Goal: Information Seeking & Learning: Learn about a topic

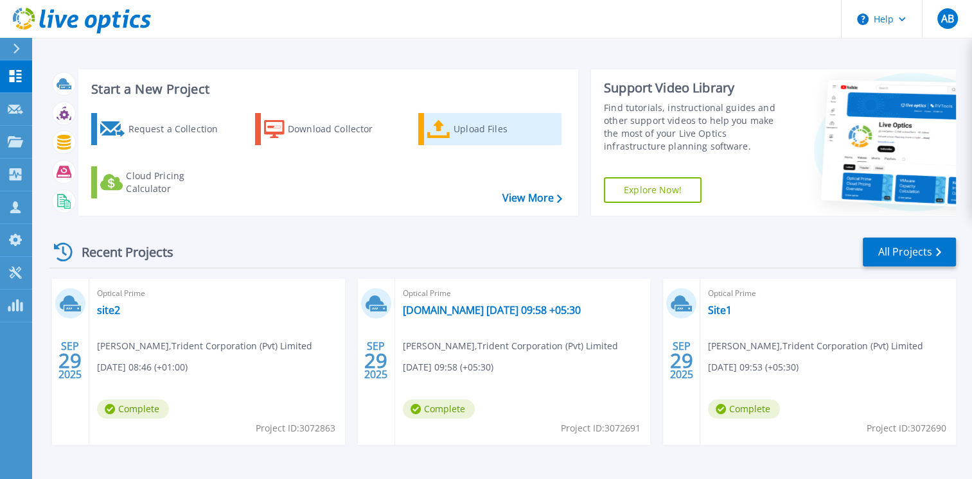
scroll to position [40, 0]
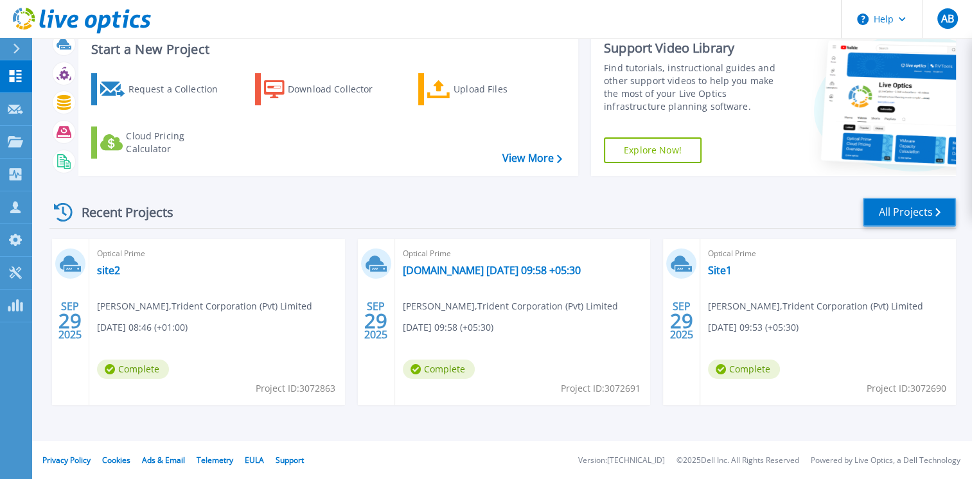
click at [886, 207] on link "All Projects" at bounding box center [909, 212] width 93 height 29
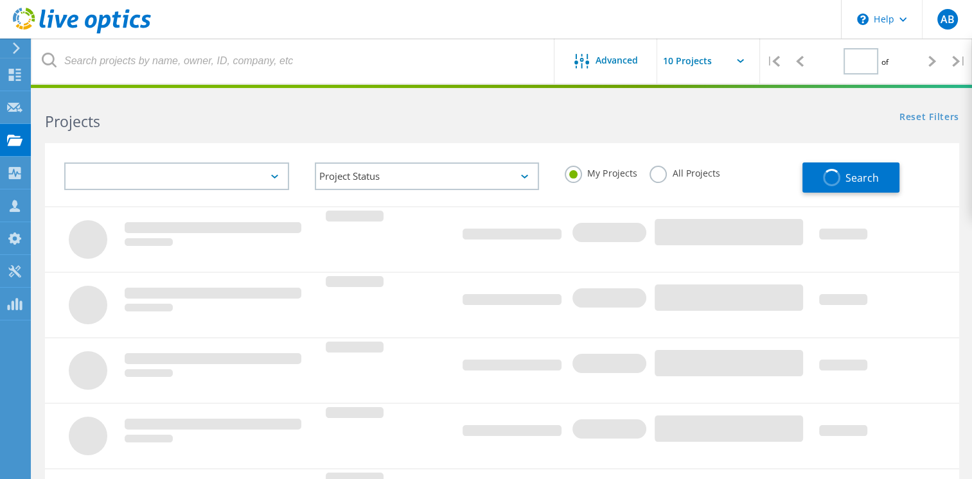
type input "1"
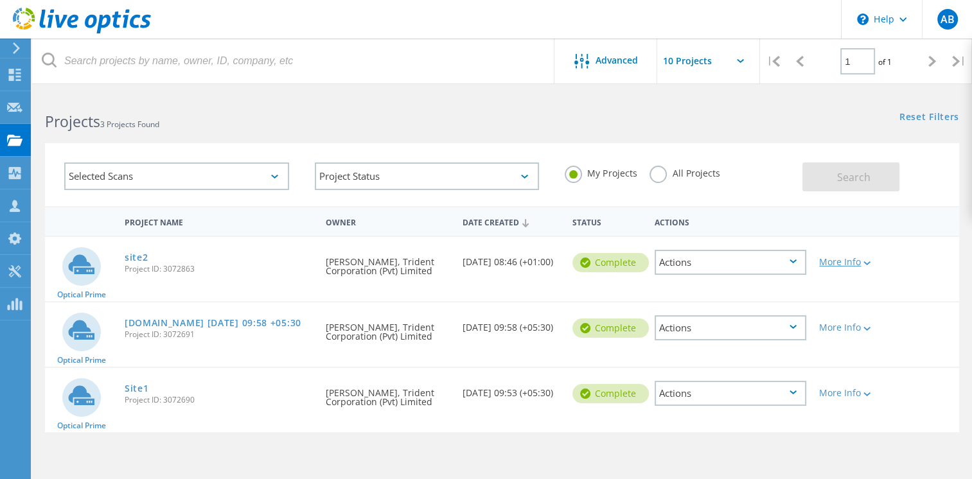
click at [858, 258] on div "More Info" at bounding box center [849, 262] width 60 height 9
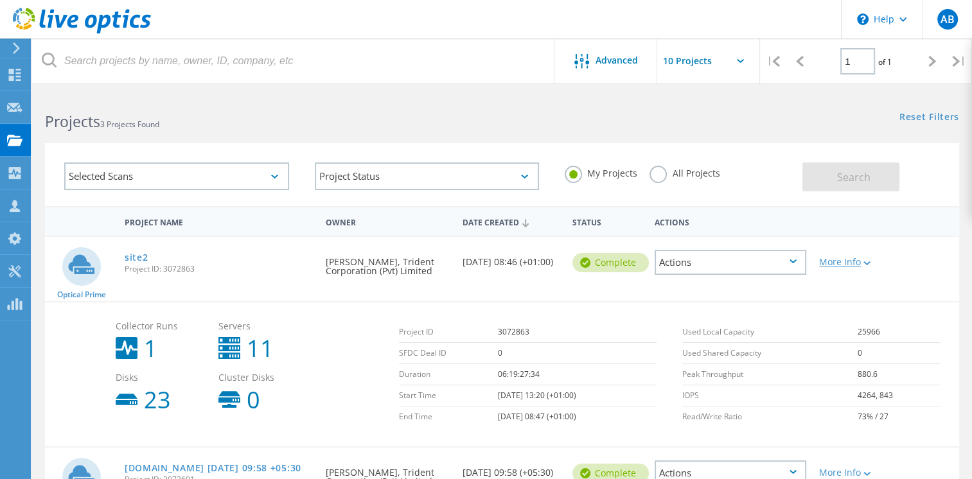
click at [858, 258] on div "More Info" at bounding box center [849, 262] width 60 height 9
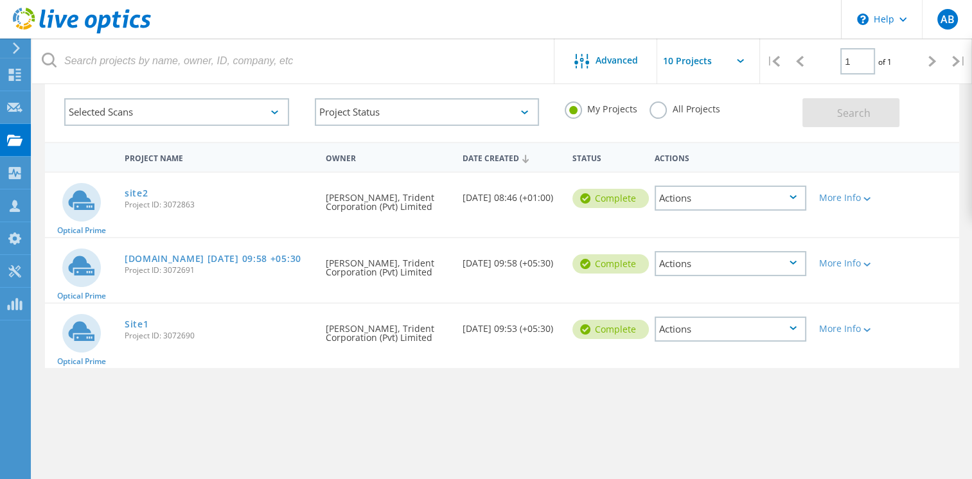
scroll to position [111, 0]
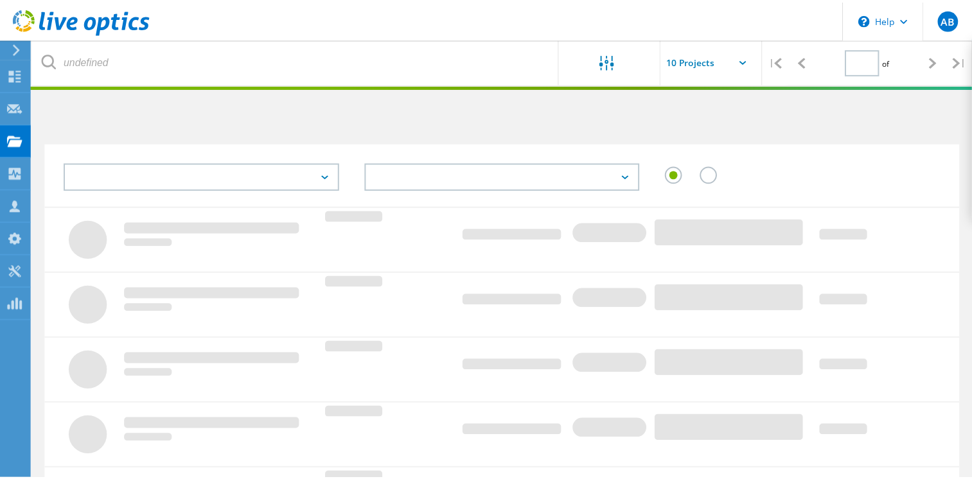
scroll to position [111, 0]
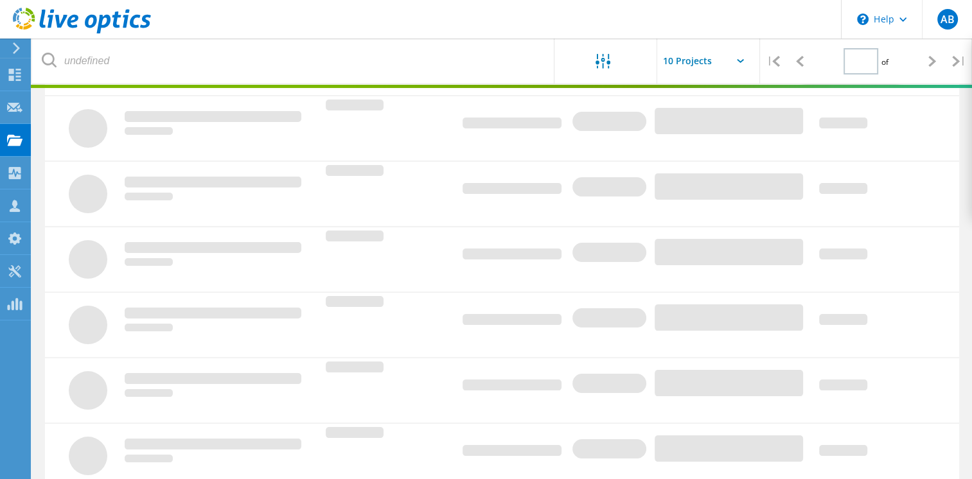
type input "1"
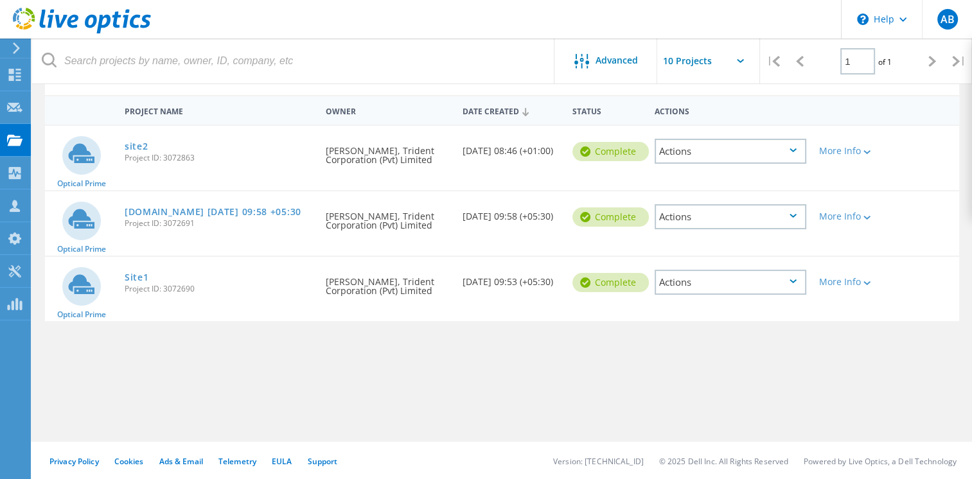
scroll to position [0, 0]
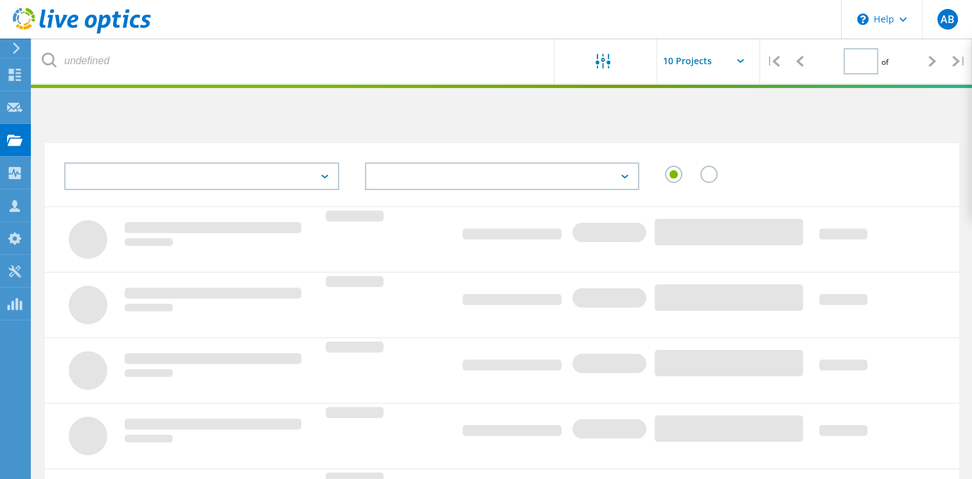
type input "1"
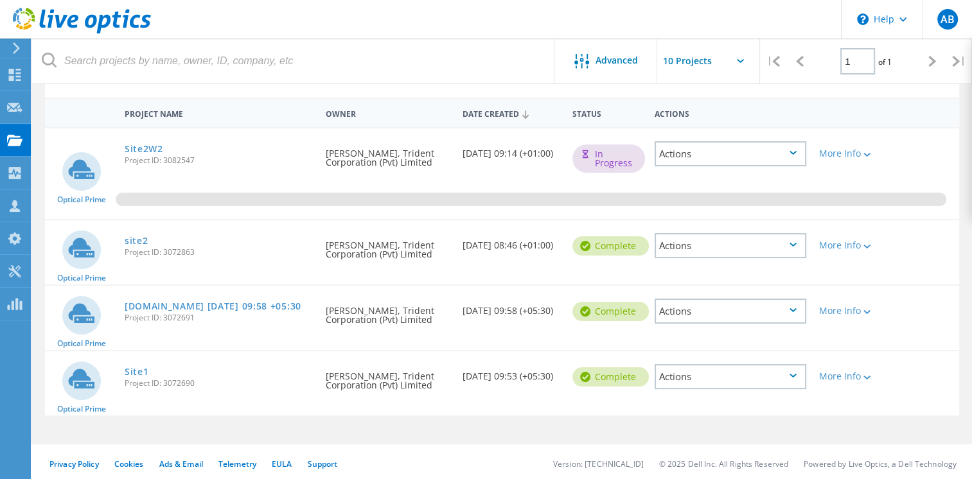
scroll to position [111, 0]
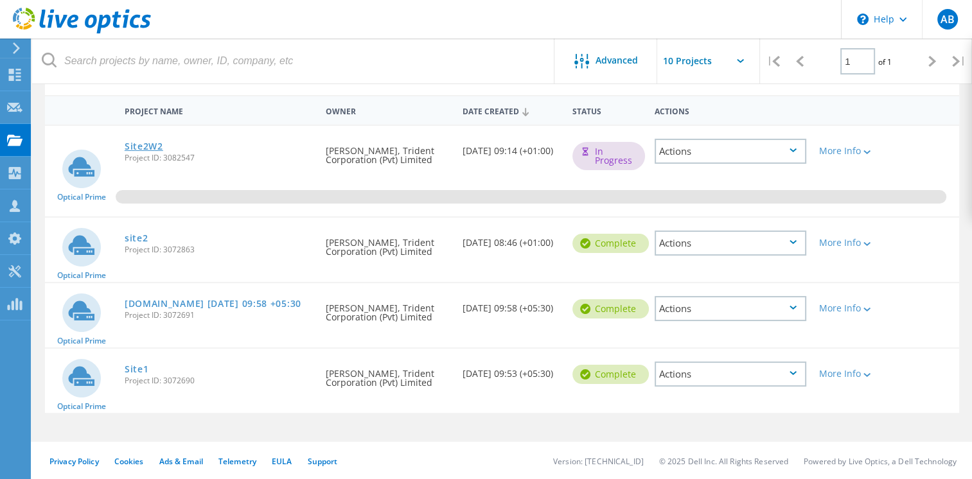
click at [143, 145] on link "Site2W2" at bounding box center [144, 146] width 39 height 9
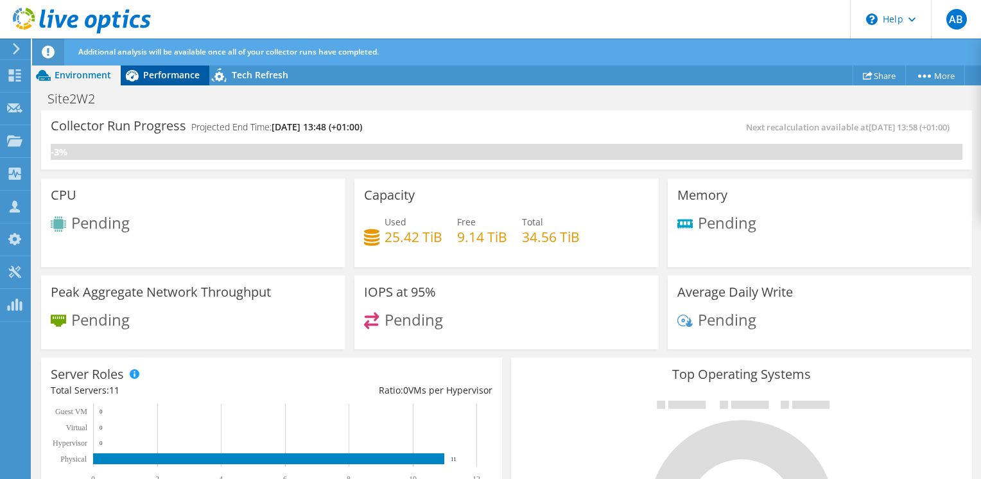
click at [143, 80] on span "Performance" at bounding box center [171, 75] width 57 height 12
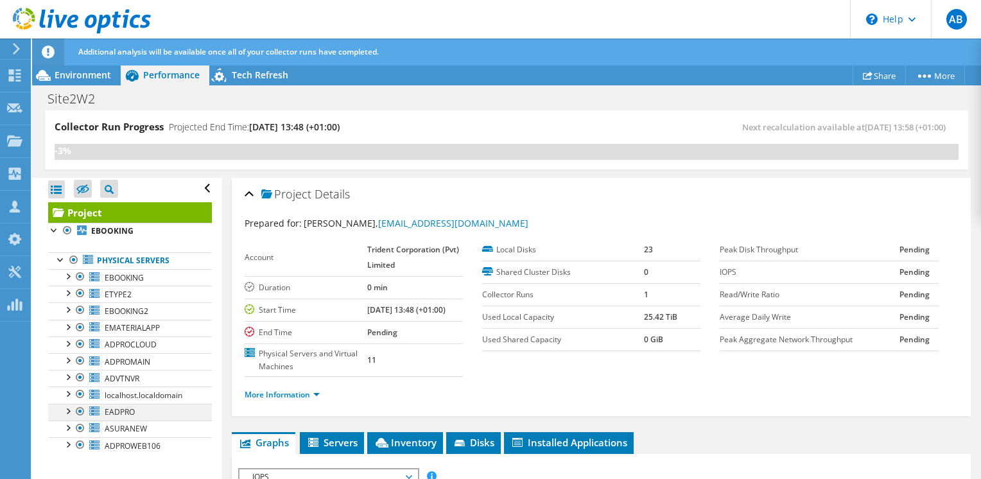
click at [70, 412] on div at bounding box center [67, 410] width 13 height 13
click at [69, 277] on div at bounding box center [67, 275] width 13 height 13
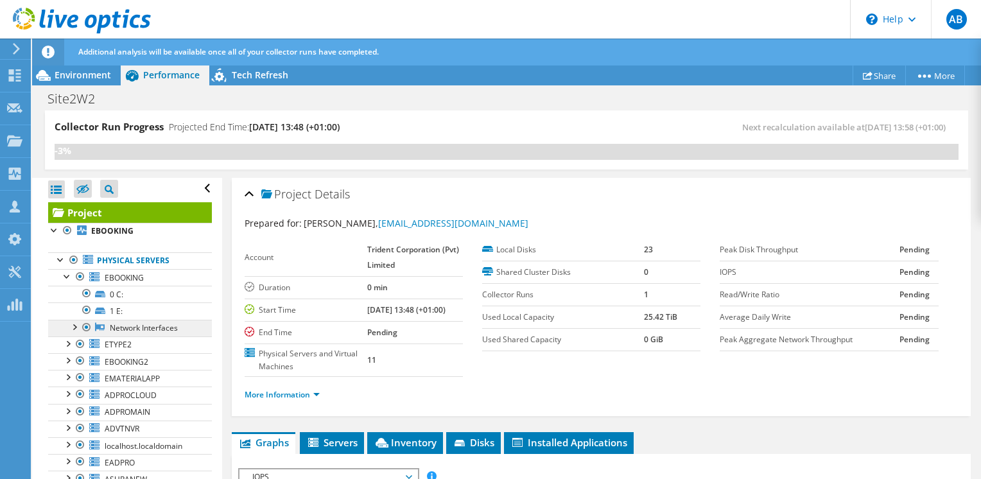
click at [134, 330] on link "Network Interfaces" at bounding box center [130, 328] width 164 height 17
click at [75, 325] on div at bounding box center [73, 326] width 13 height 13
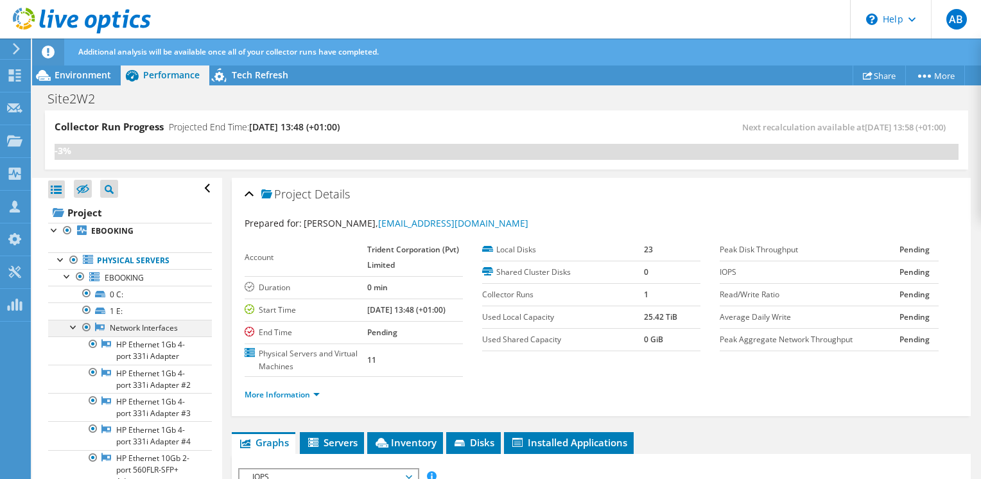
click at [75, 325] on div at bounding box center [73, 326] width 13 height 13
